Goal: Find specific page/section: Find specific page/section

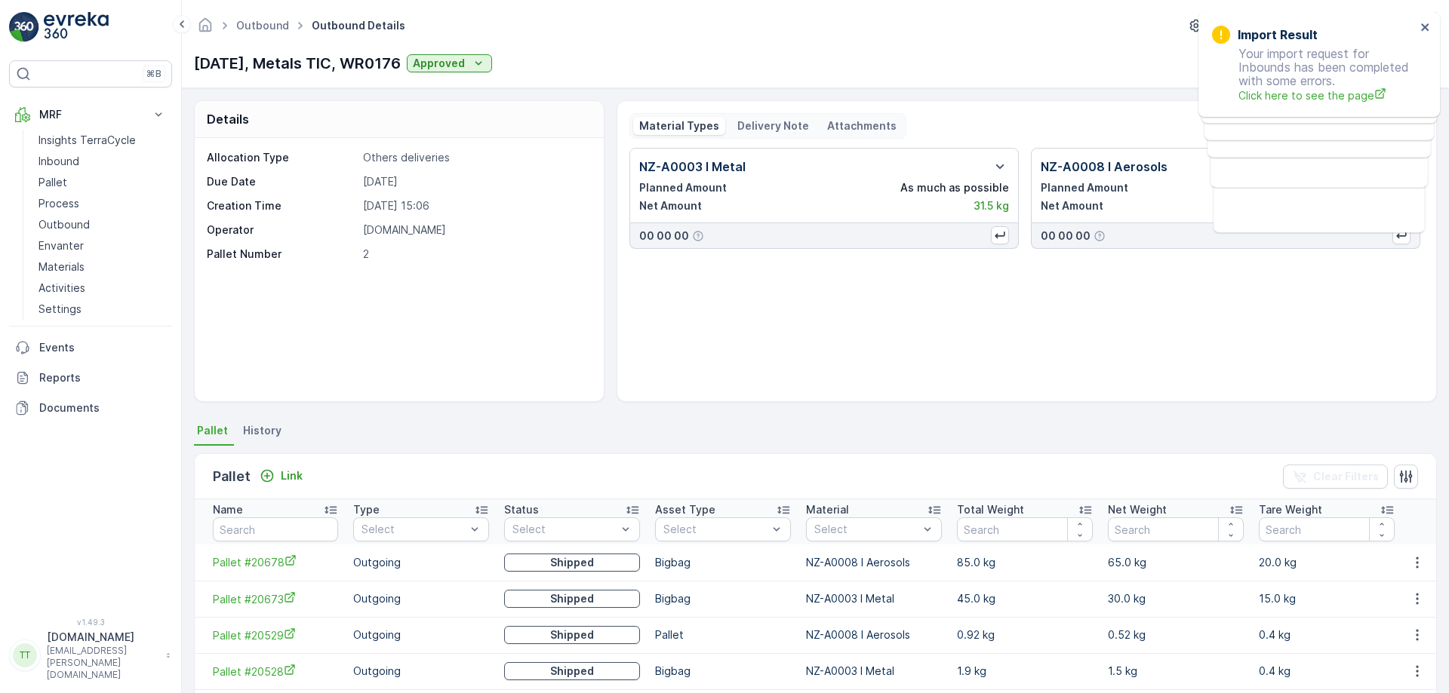
click at [1108, 54] on div "[DATE], Metals TIC, WR0176 Approved Actions" at bounding box center [815, 63] width 1243 height 24
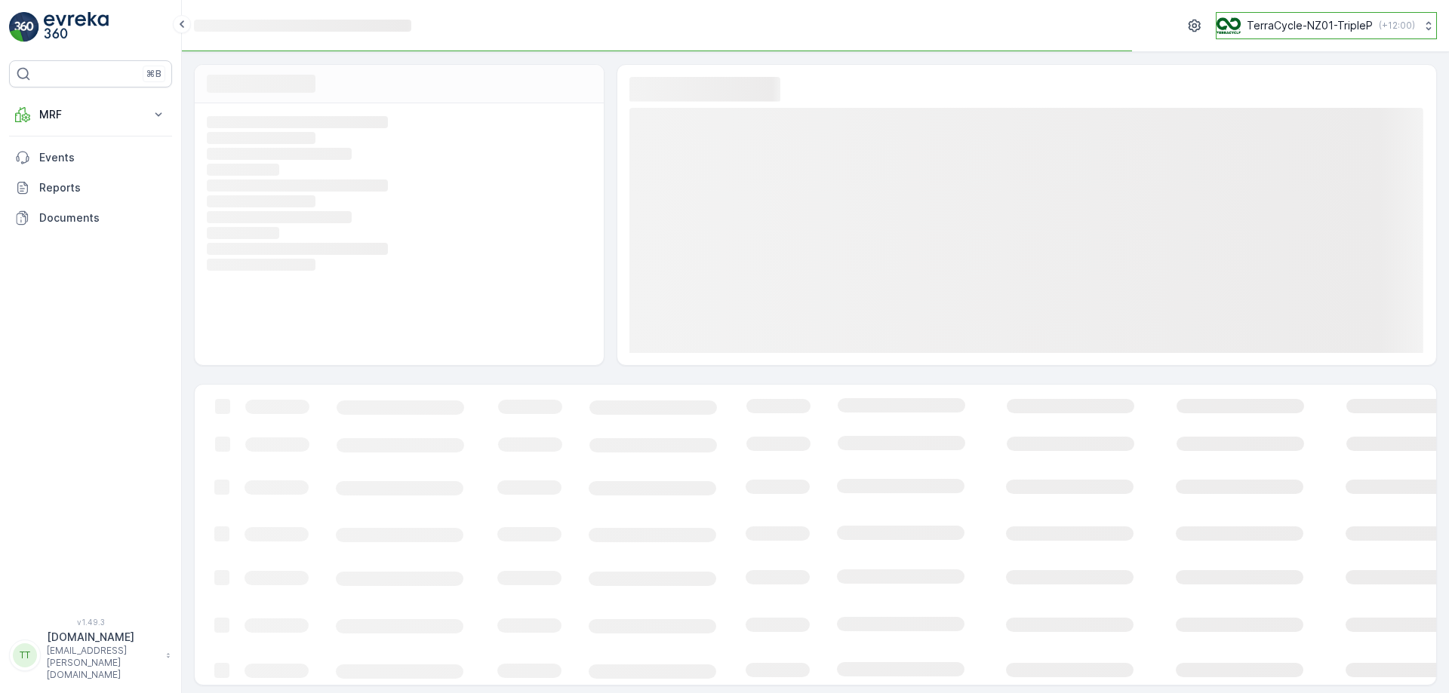
click at [1378, 26] on p "( +12:00 )" at bounding box center [1396, 26] width 36 height 12
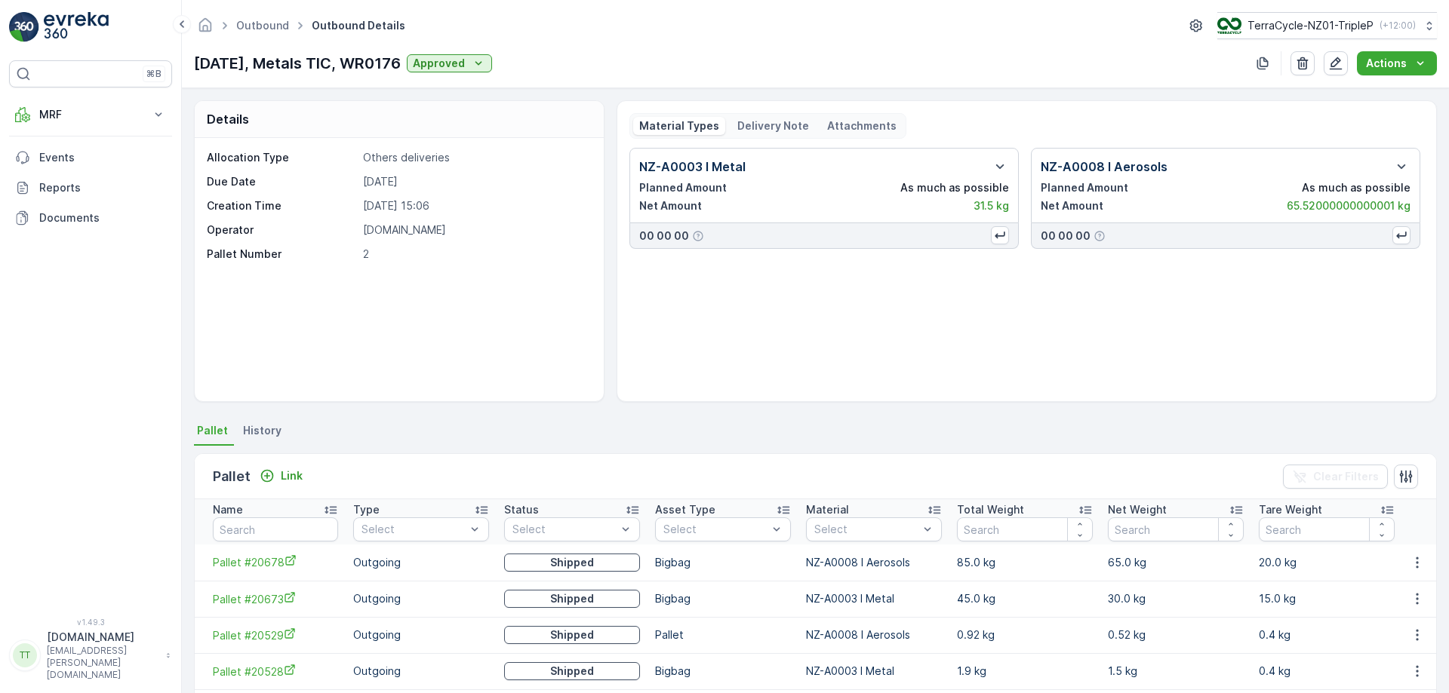
click at [51, 131] on div "MRF Insights TerraCycle Inbound Pallet Process Outbound Envanter Materials Acti…" at bounding box center [90, 167] width 163 height 134
click at [65, 121] on p "MRF" at bounding box center [90, 114] width 103 height 15
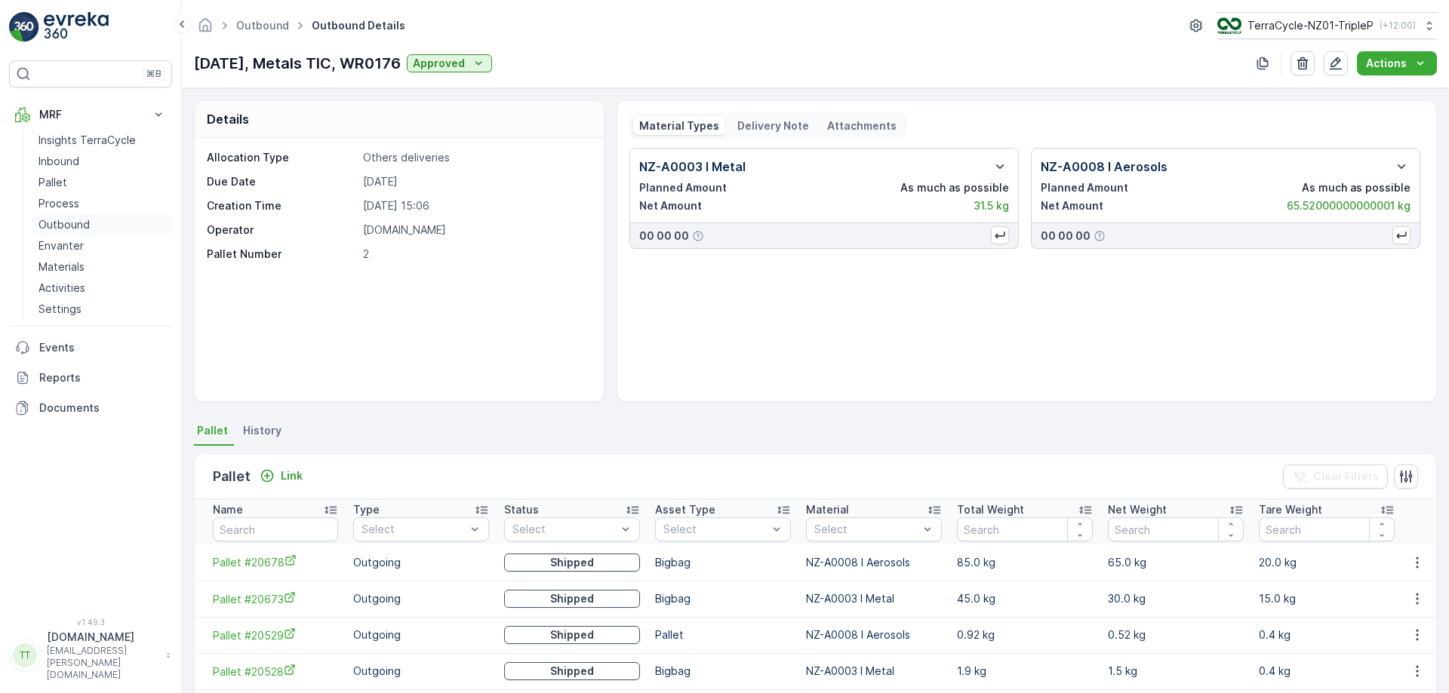
click at [58, 227] on p "Outbound" at bounding box center [63, 224] width 51 height 15
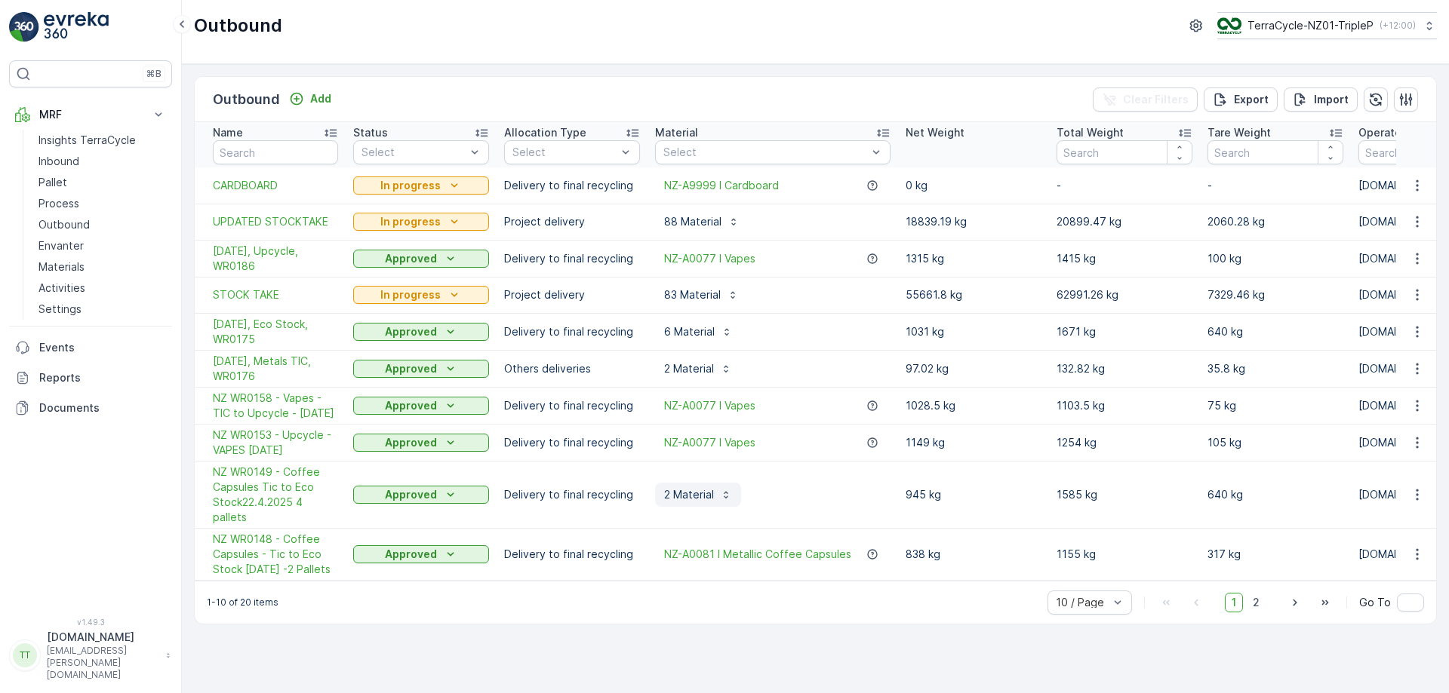
click at [707, 500] on p "2 Material" at bounding box center [689, 494] width 50 height 15
click at [302, 365] on span "[DATE], Metals TIC, WR0176" at bounding box center [275, 369] width 125 height 30
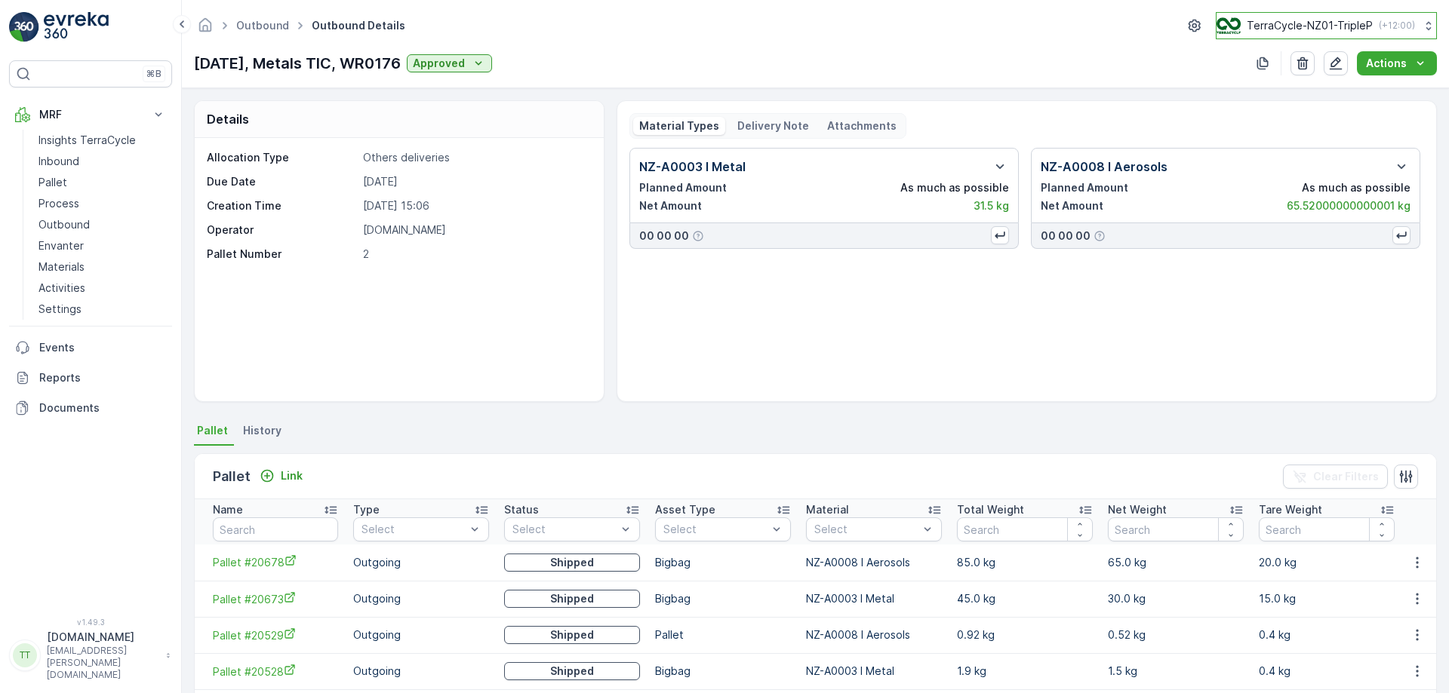
click at [1290, 32] on p "TerraCycle-NZ01-TripleP" at bounding box center [1309, 25] width 126 height 15
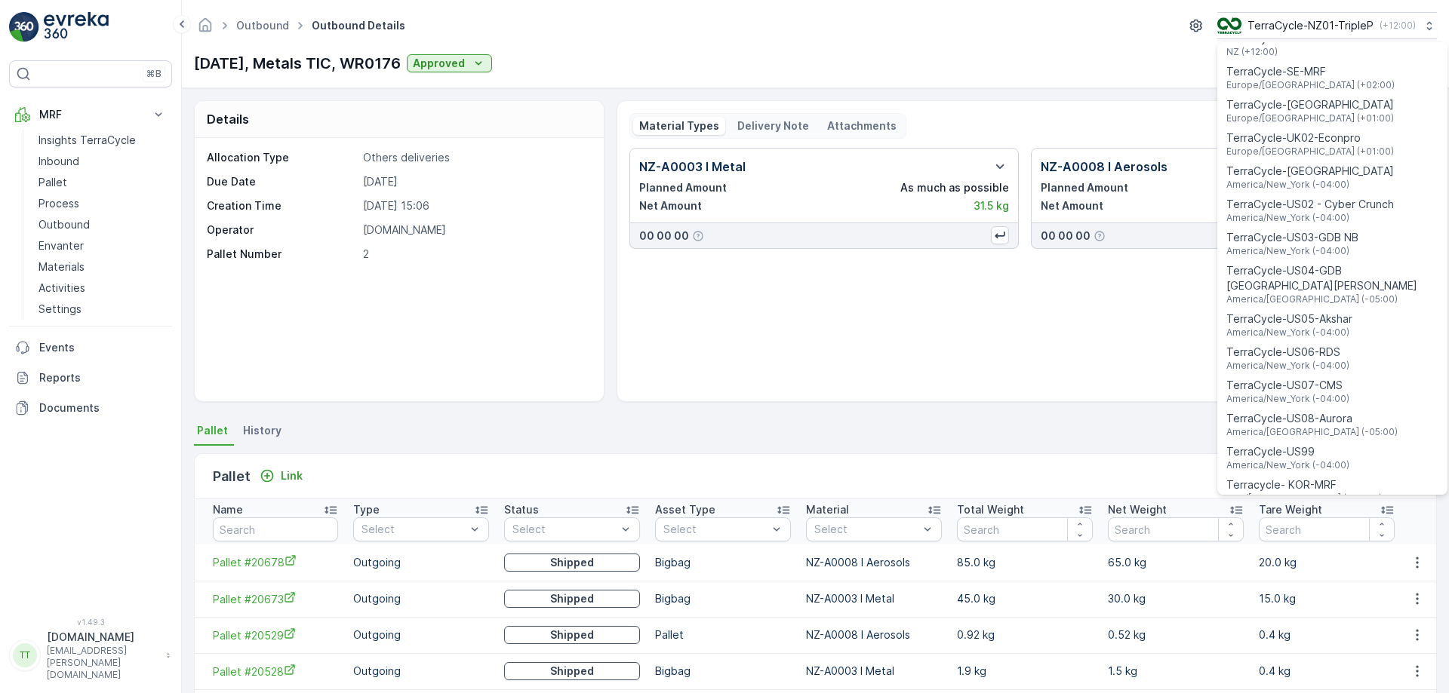
scroll to position [1084, 0]
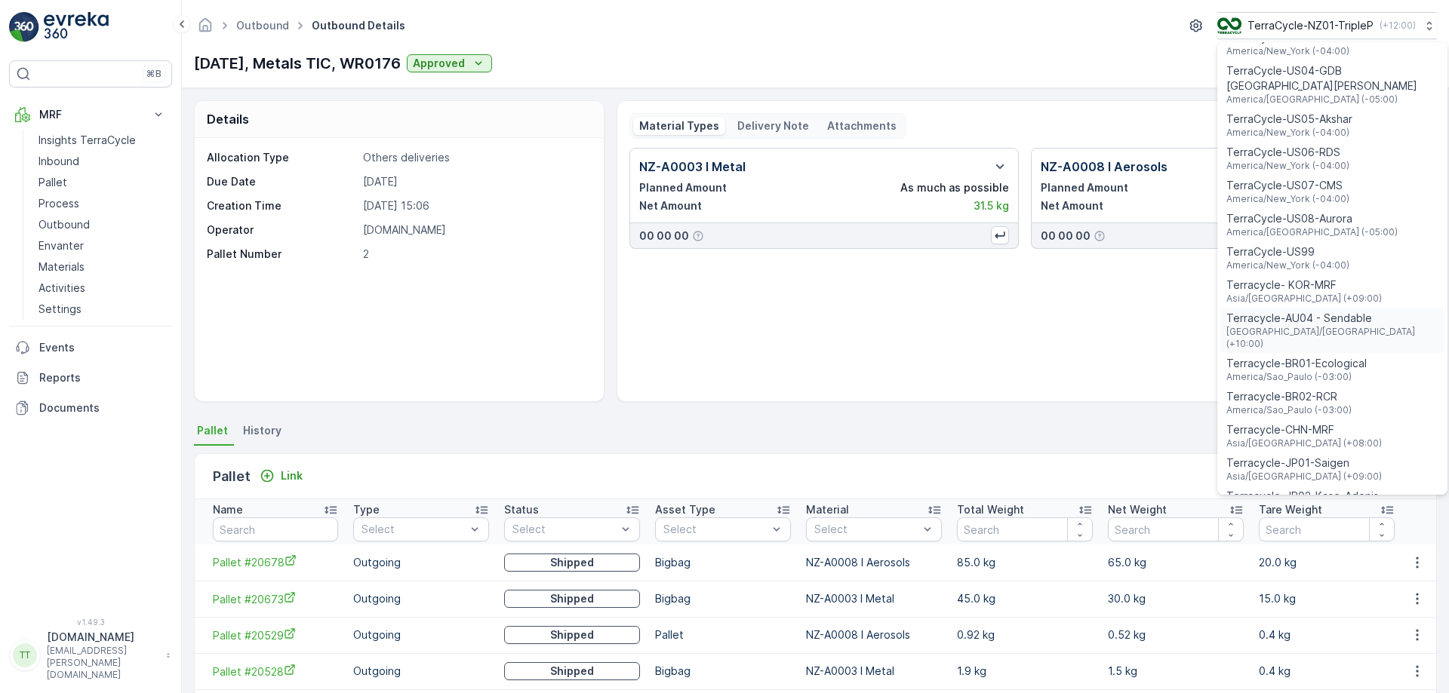
click at [1300, 311] on span "Terracycle-AU04 - Sendable" at bounding box center [1332, 318] width 212 height 15
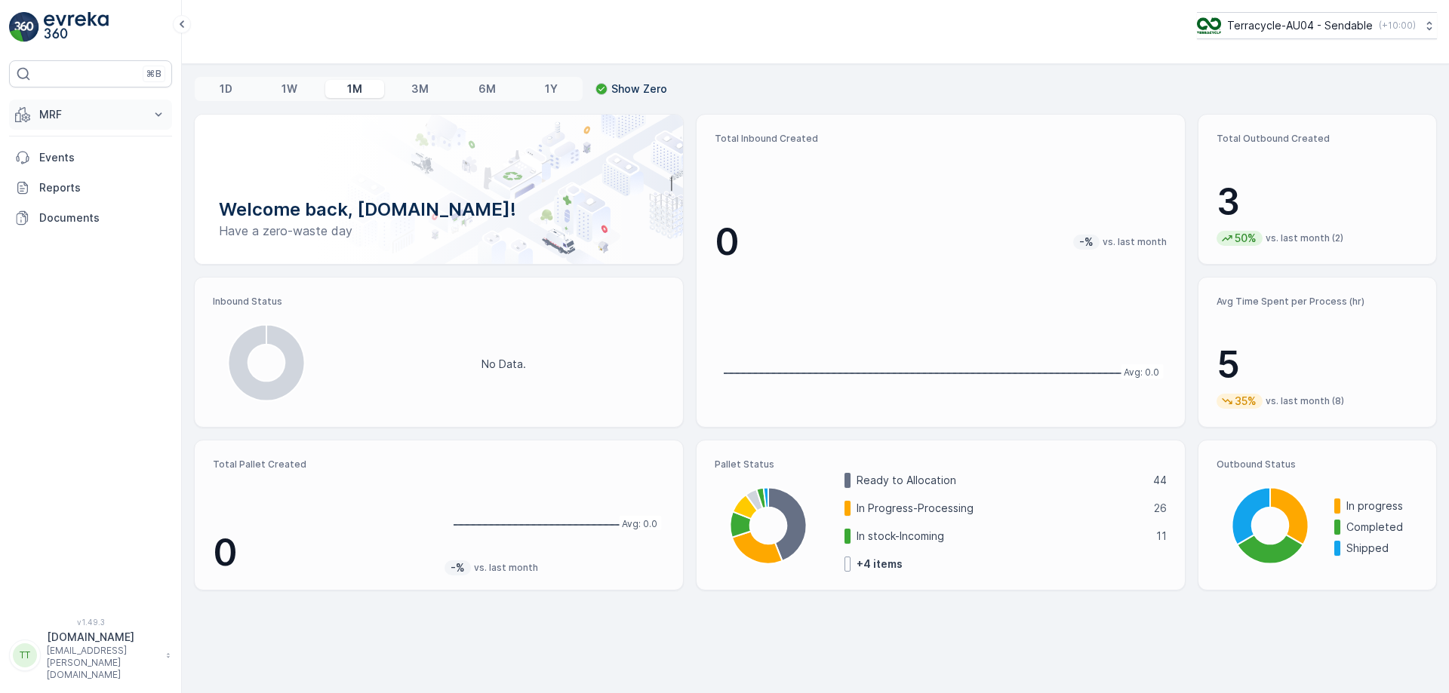
click at [106, 108] on p "MRF" at bounding box center [90, 114] width 103 height 15
click at [87, 197] on link "Process" at bounding box center [102, 203] width 140 height 21
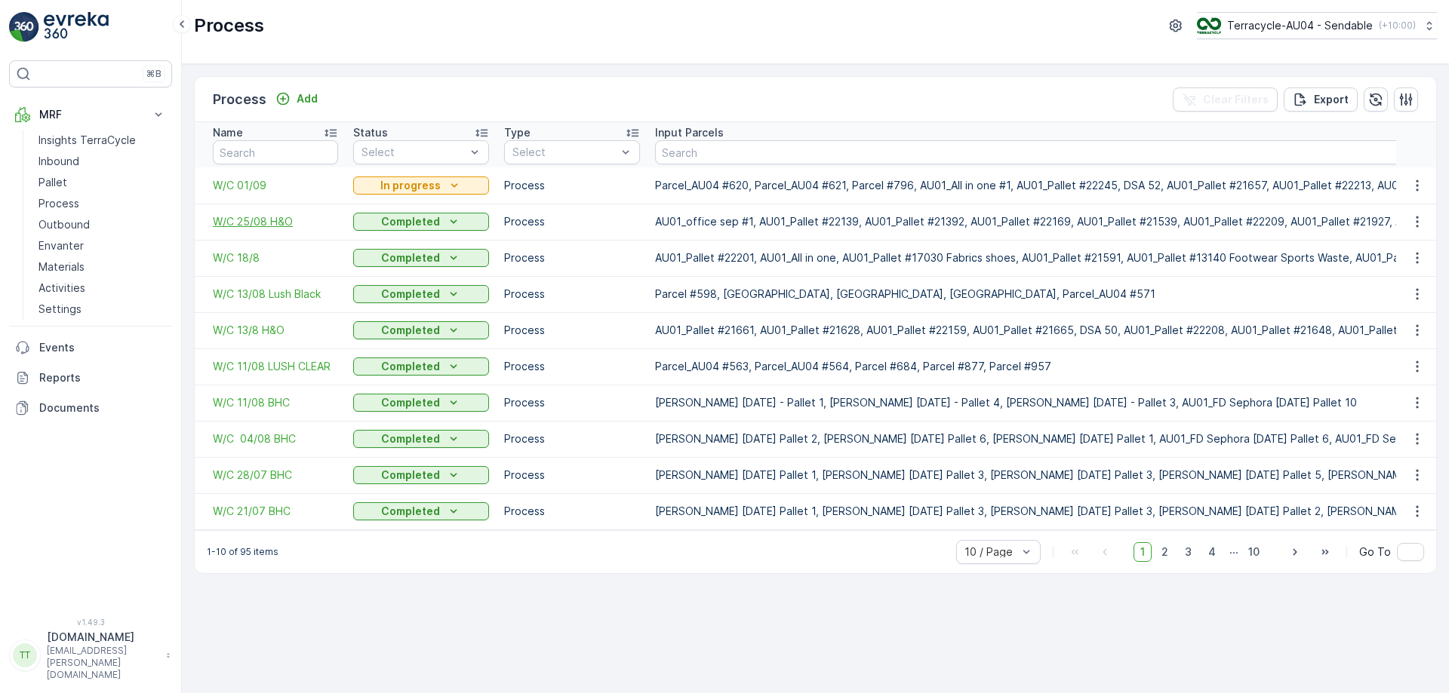
click at [260, 219] on span "W/C 25/08 H&O" at bounding box center [275, 221] width 125 height 15
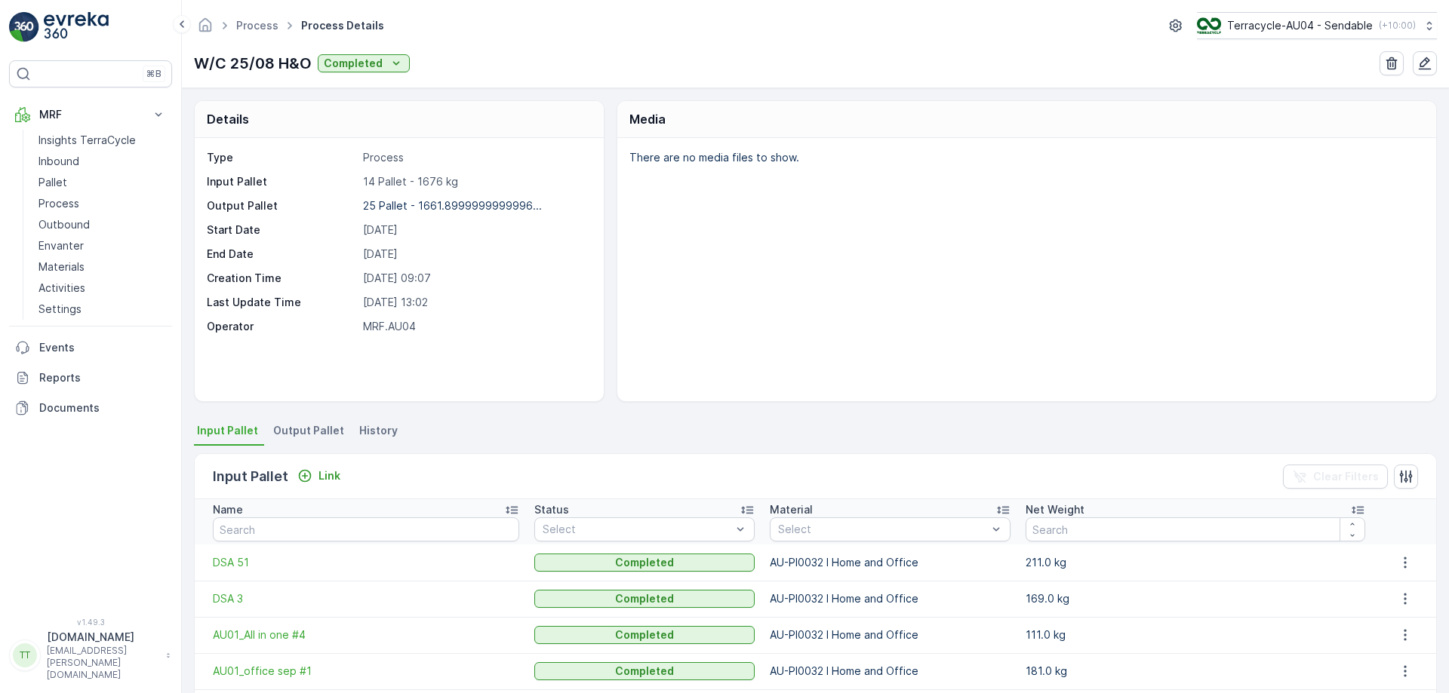
click at [301, 422] on li "Output Pallet" at bounding box center [310, 433] width 80 height 26
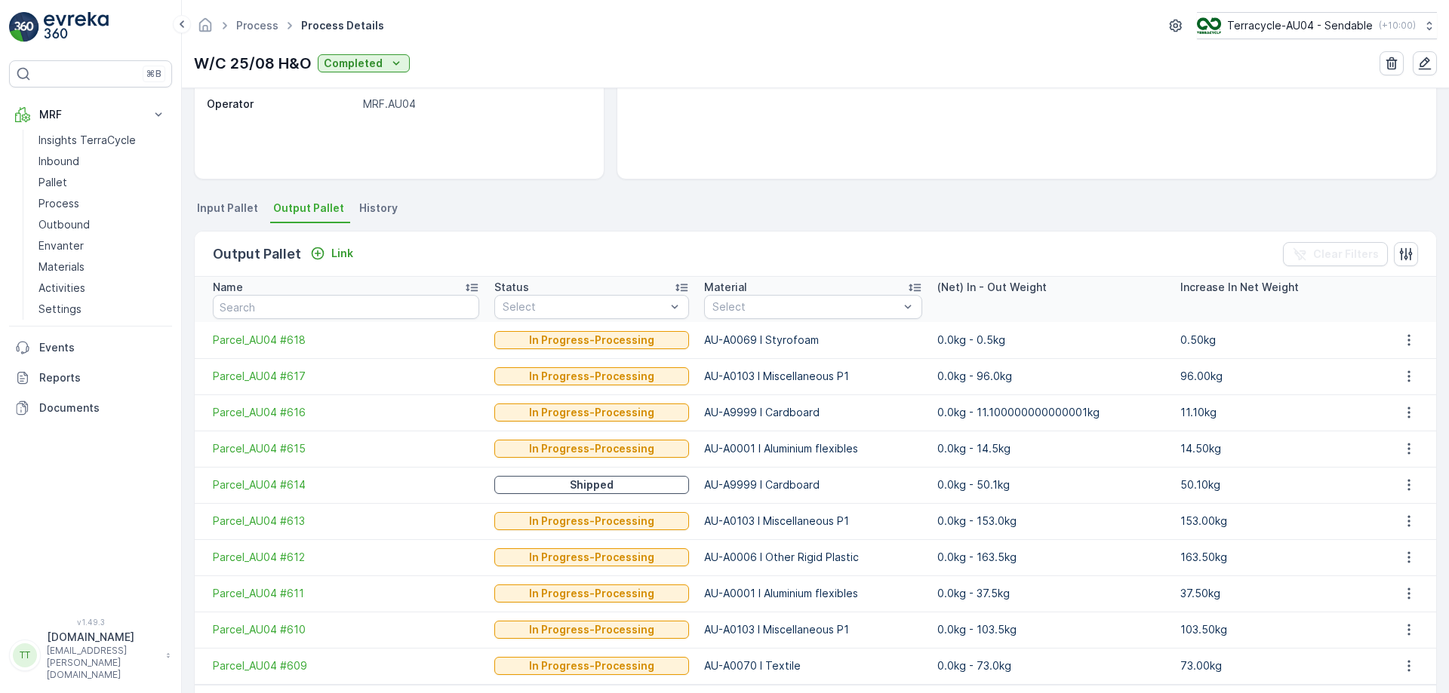
scroll to position [278, 0]
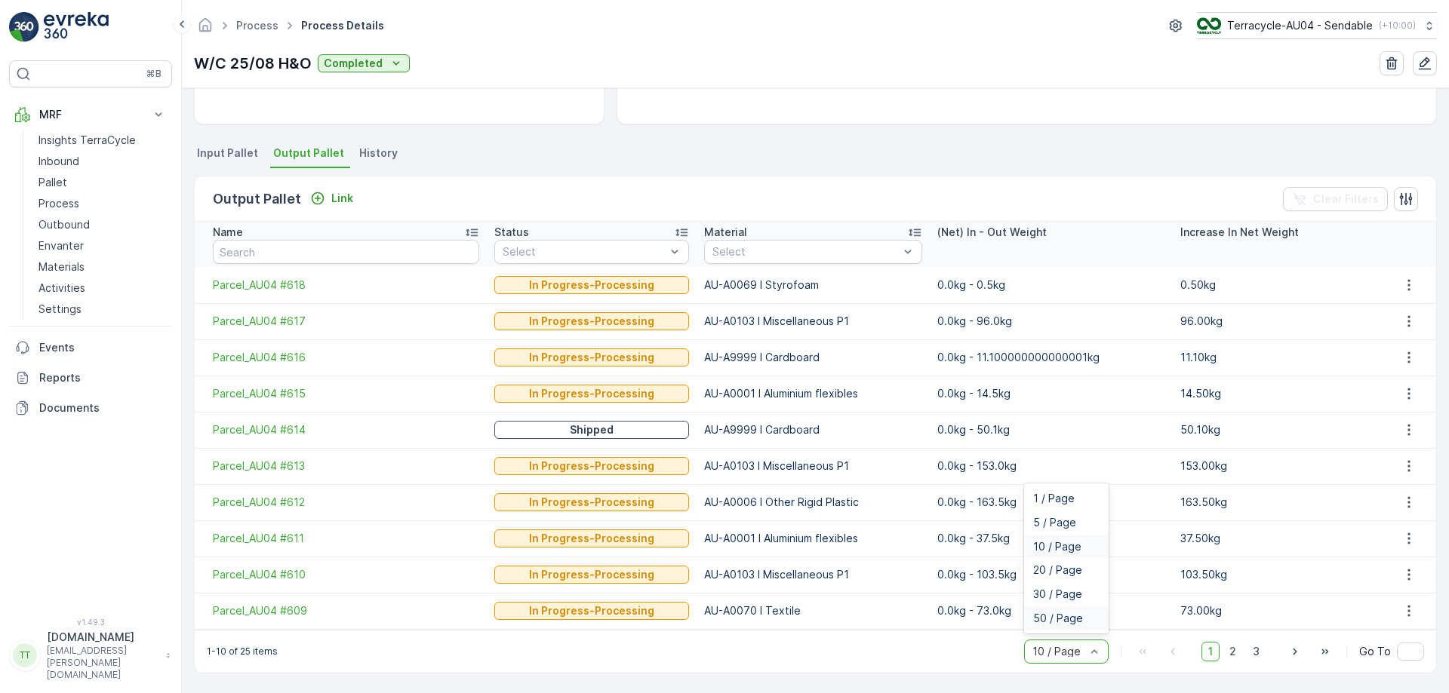
click at [1062, 623] on span "50 / Page" at bounding box center [1058, 619] width 50 height 12
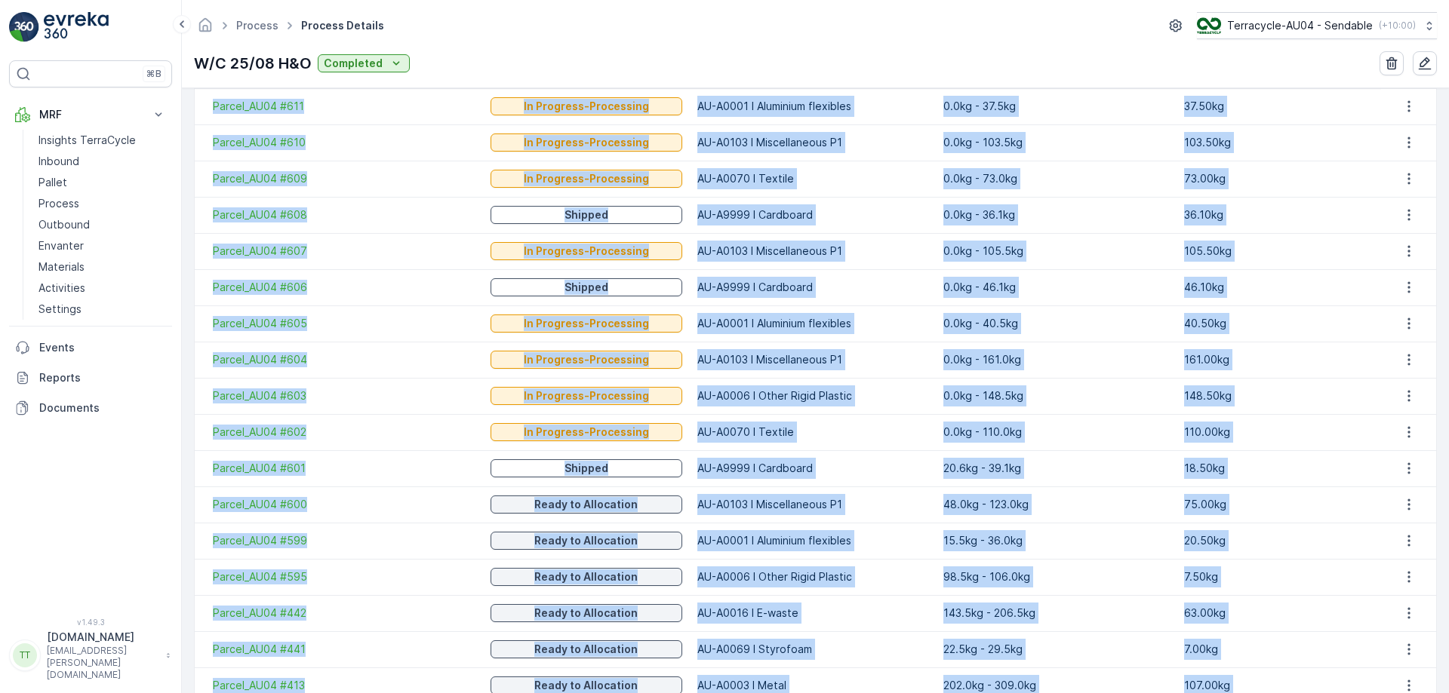
scroll to position [821, 0]
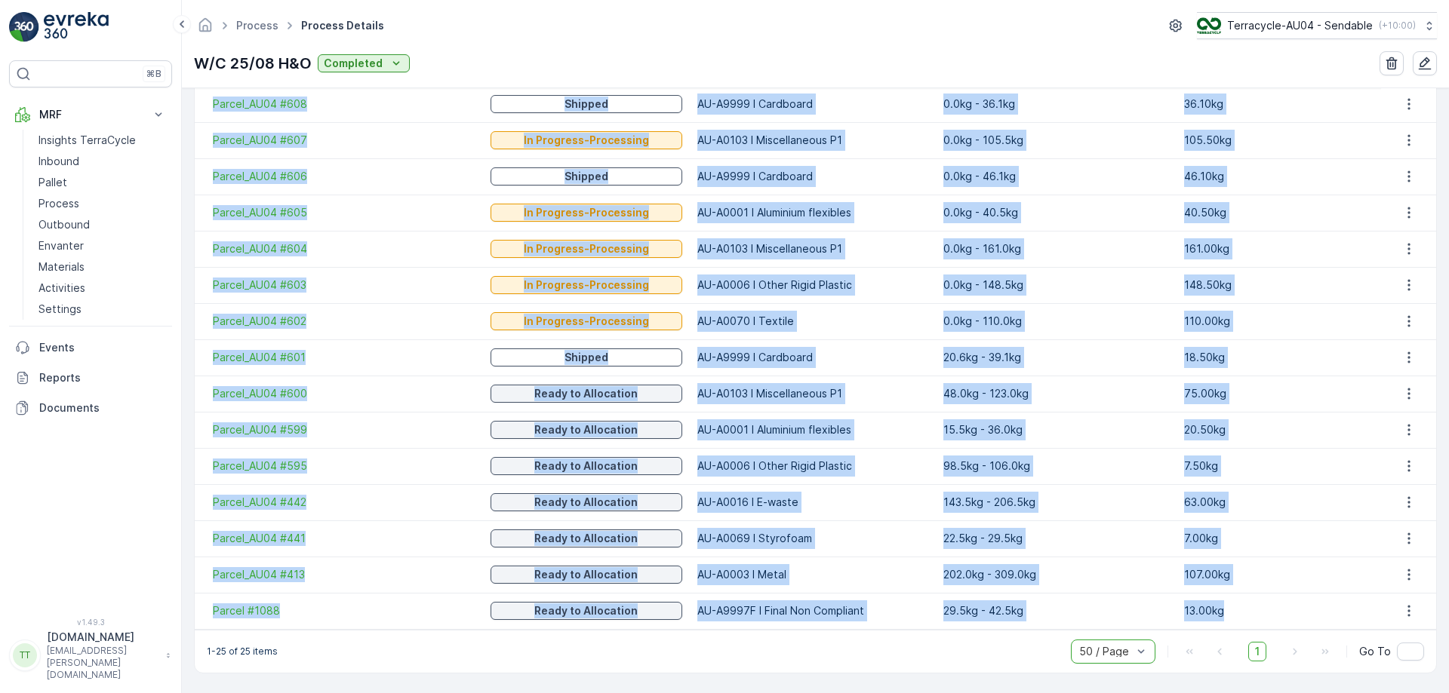
drag, startPoint x: 207, startPoint y: 364, endPoint x: 1246, endPoint y: 617, distance: 1068.5
click at [1246, 617] on tbody "Parcel_AU04 #618 In Progress-Processing AU-A0069 I Styrofoam 0.0kg - 0.5kg 0.50…" at bounding box center [815, 176] width 1241 height 905
copy tbody "Parcel_AU04 #618 In Progress-Processing AU-A0069 I Styrofoam 0.0kg - 0.5kg 0.50…"
